Goal: Complete application form

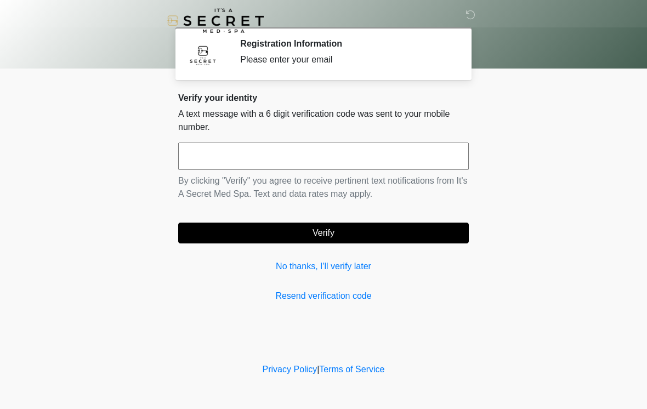
click at [436, 151] on input "text" at bounding box center [323, 155] width 290 height 27
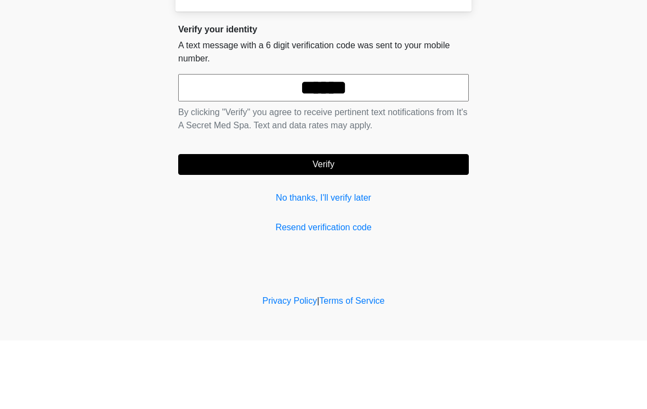
type input "******"
click at [381, 223] on button "Verify" at bounding box center [323, 233] width 290 height 21
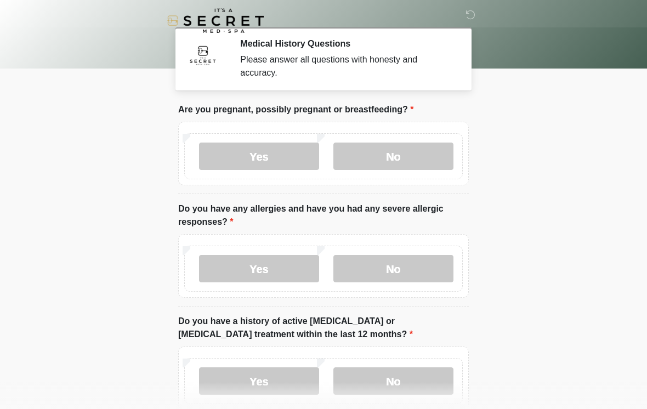
click at [432, 153] on label "No" at bounding box center [393, 155] width 120 height 27
click at [427, 263] on label "No" at bounding box center [393, 268] width 120 height 27
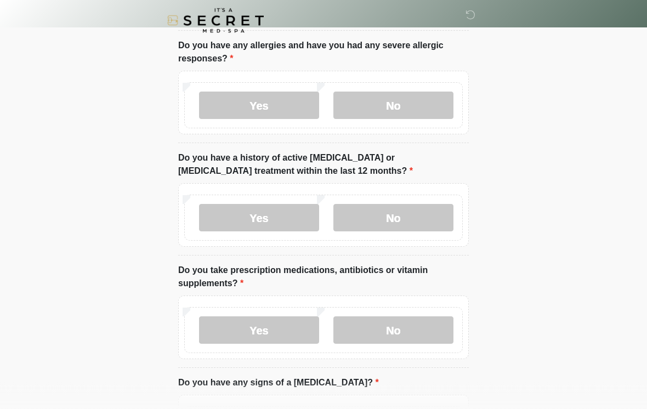
click at [427, 216] on label "No" at bounding box center [393, 217] width 120 height 27
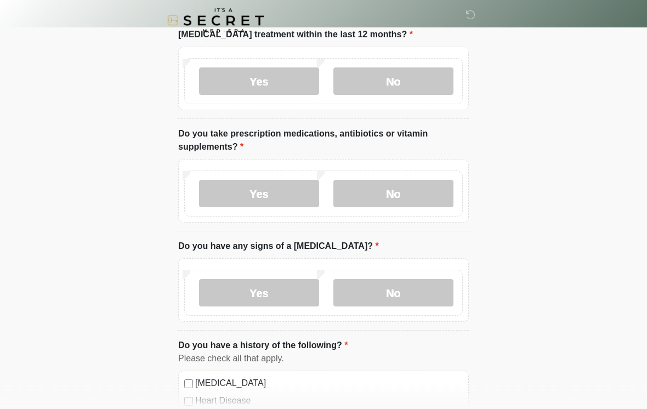
scroll to position [308, 0]
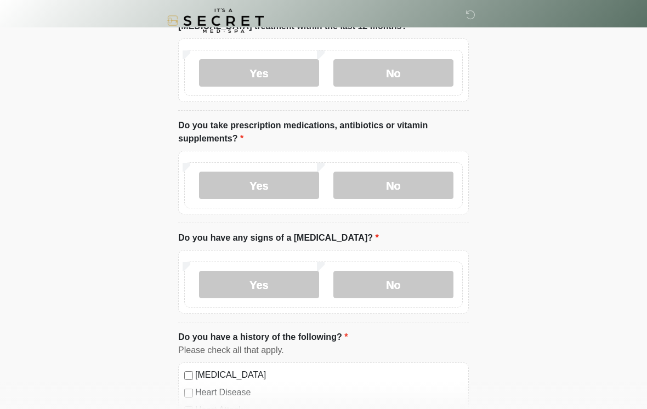
click at [266, 196] on label "Yes" at bounding box center [259, 185] width 120 height 27
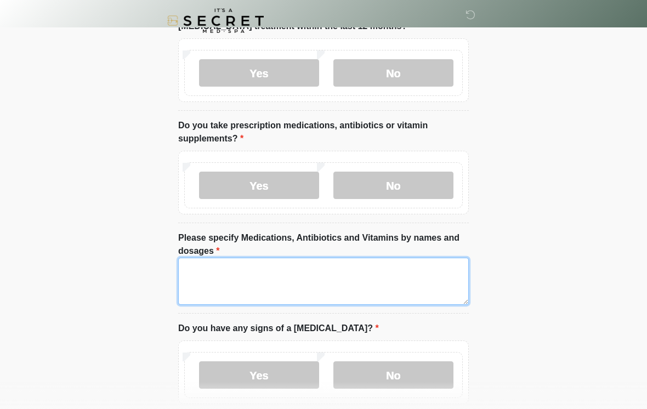
click at [345, 282] on textarea "Please specify Medications, Antibiotics and Vitamins by names and dosages" at bounding box center [323, 281] width 290 height 47
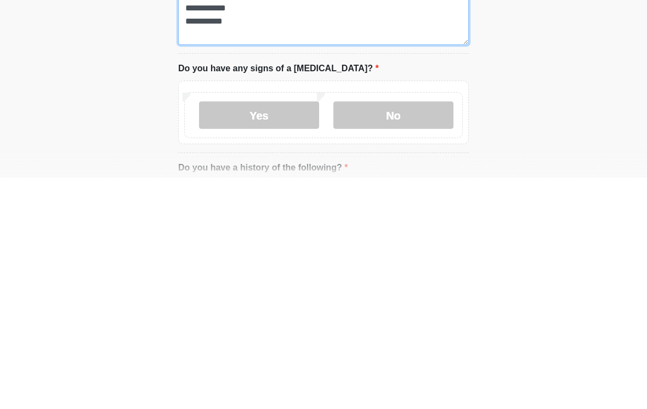
type textarea "**********"
click at [431, 333] on label "No" at bounding box center [393, 346] width 120 height 27
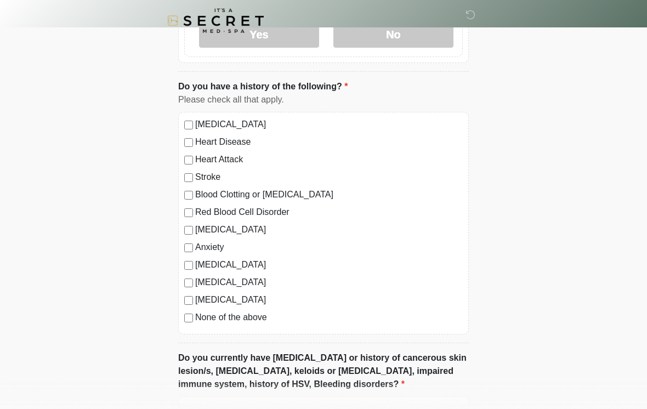
scroll to position [654, 0]
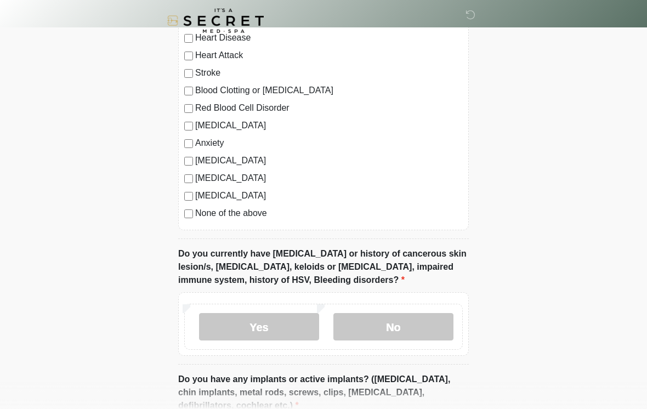
click at [451, 326] on label "No" at bounding box center [393, 326] width 120 height 27
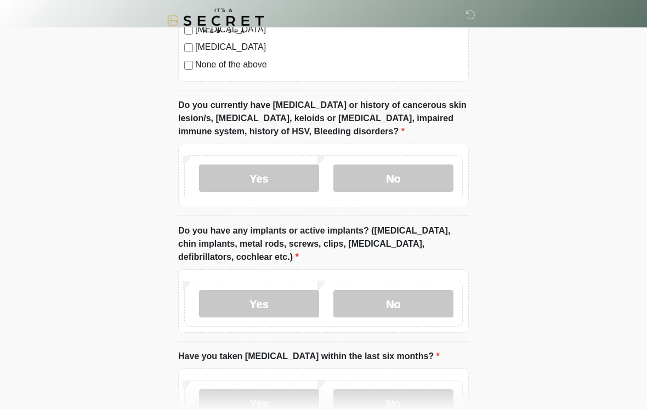
click at [451, 299] on label "No" at bounding box center [393, 303] width 120 height 27
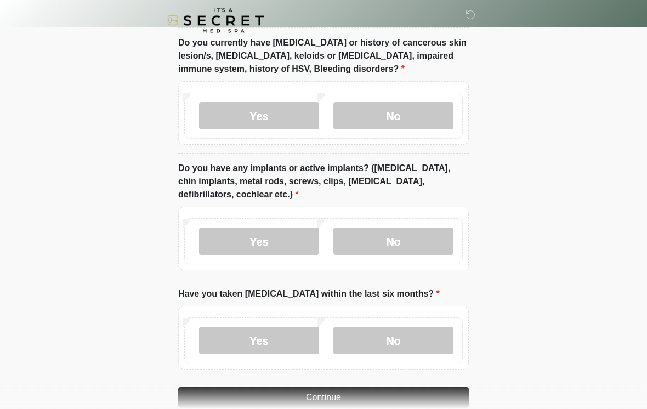
scroll to position [1002, 0]
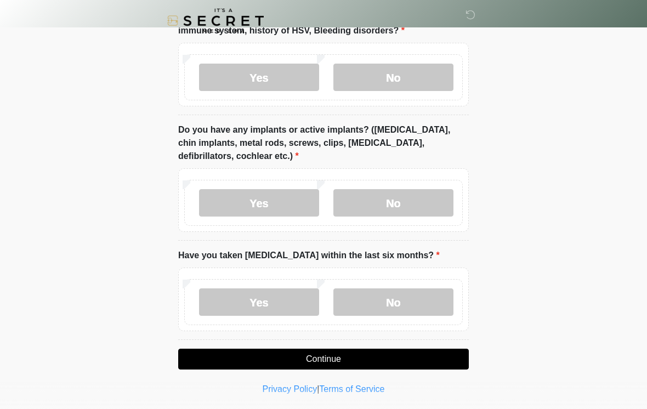
click at [444, 303] on label "No" at bounding box center [393, 301] width 120 height 27
click at [443, 363] on button "Continue" at bounding box center [323, 359] width 290 height 21
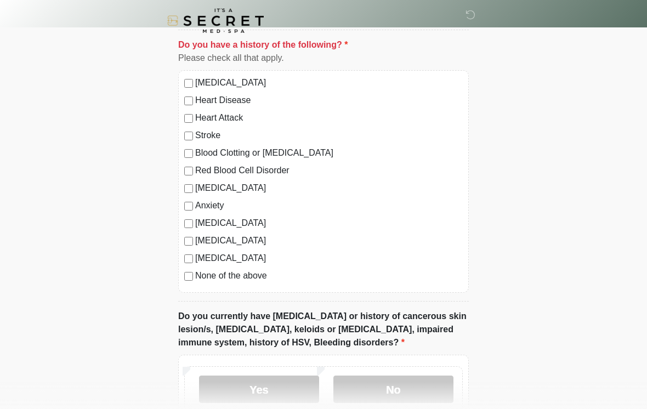
scroll to position [695, 0]
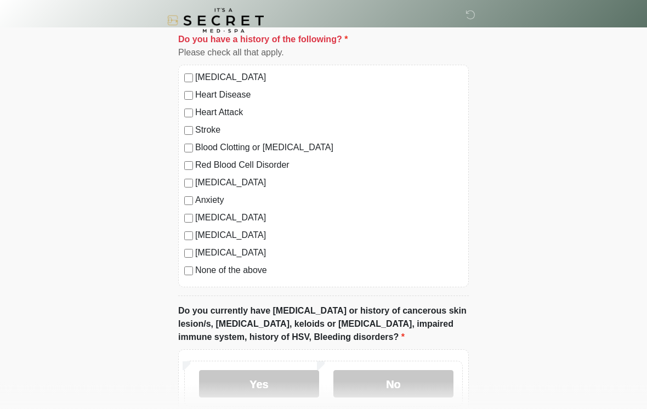
click at [444, 271] on label "None of the above" at bounding box center [328, 270] width 267 height 13
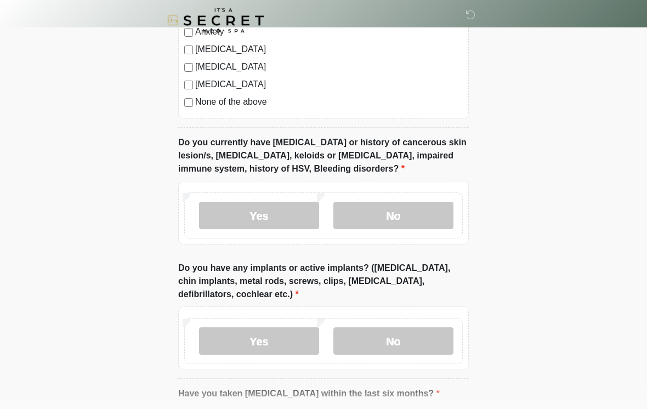
scroll to position [1002, 0]
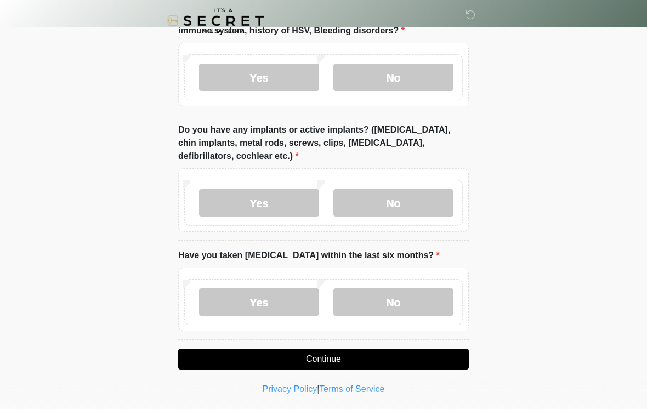
click at [452, 354] on button "Continue" at bounding box center [323, 359] width 290 height 21
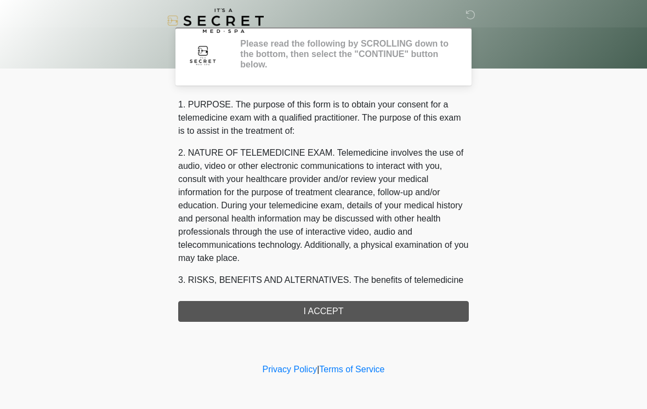
scroll to position [0, 0]
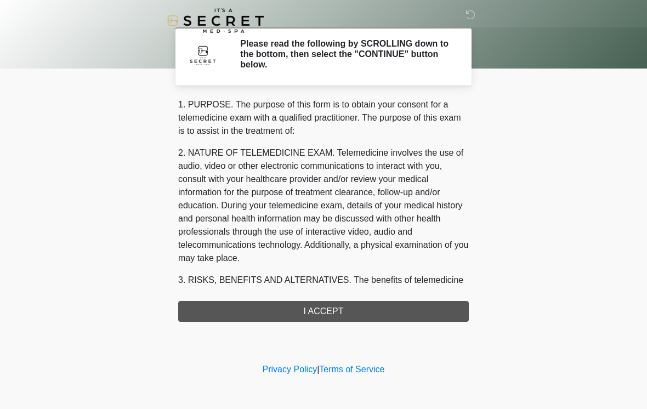
click at [453, 312] on div "1. PURPOSE. The purpose of this form is to obtain your consent for a telemedici…" at bounding box center [323, 210] width 290 height 224
click at [441, 312] on div "1. PURPOSE. The purpose of this form is to obtain your consent for a telemedici…" at bounding box center [323, 210] width 290 height 224
click at [335, 312] on div "1. PURPOSE. The purpose of this form is to obtain your consent for a telemedici…" at bounding box center [323, 210] width 290 height 224
click at [358, 310] on div "1. PURPOSE. The purpose of this form is to obtain your consent for a telemedici…" at bounding box center [323, 210] width 290 height 224
click at [356, 309] on div "1. PURPOSE. The purpose of this form is to obtain your consent for a telemedici…" at bounding box center [323, 210] width 290 height 224
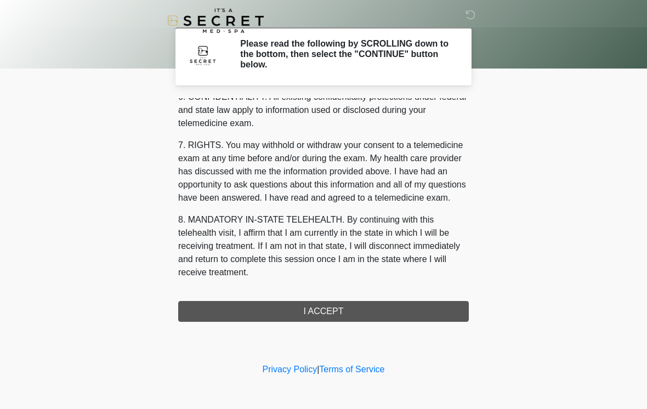
click at [347, 314] on div "1. PURPOSE. The purpose of this form is to obtain your consent for a telemedici…" at bounding box center [323, 210] width 290 height 224
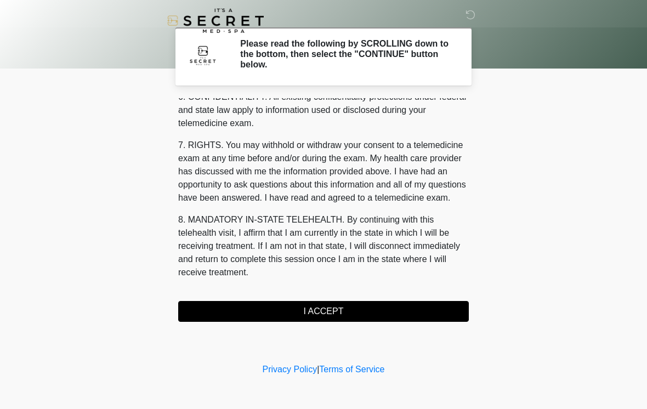
click at [347, 317] on button "I ACCEPT" at bounding box center [323, 311] width 290 height 21
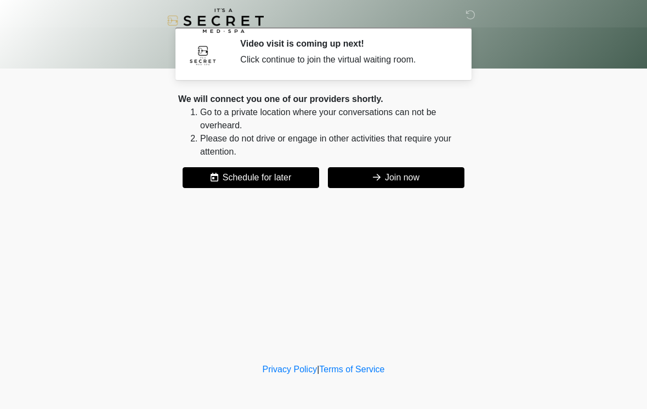
click at [430, 173] on button "Join now" at bounding box center [396, 177] width 136 height 21
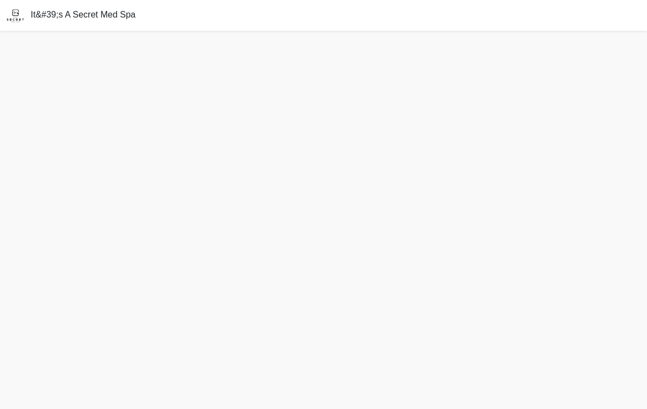
scroll to position [7, 0]
